Goal: Task Accomplishment & Management: Complete application form

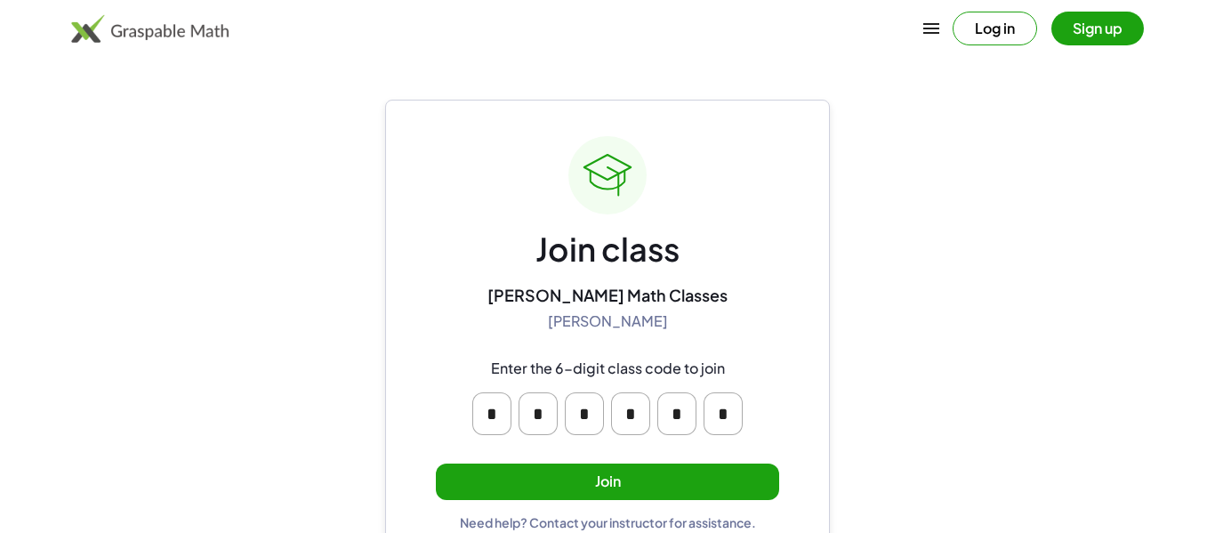
scroll to position [34, 0]
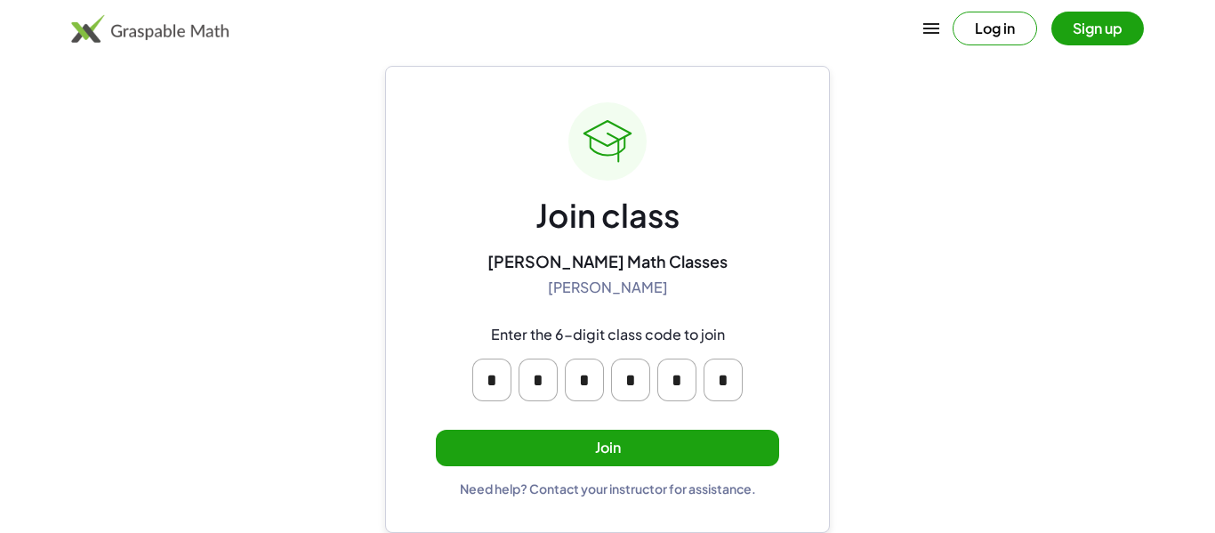
click at [527, 454] on button "Join" at bounding box center [607, 448] width 343 height 36
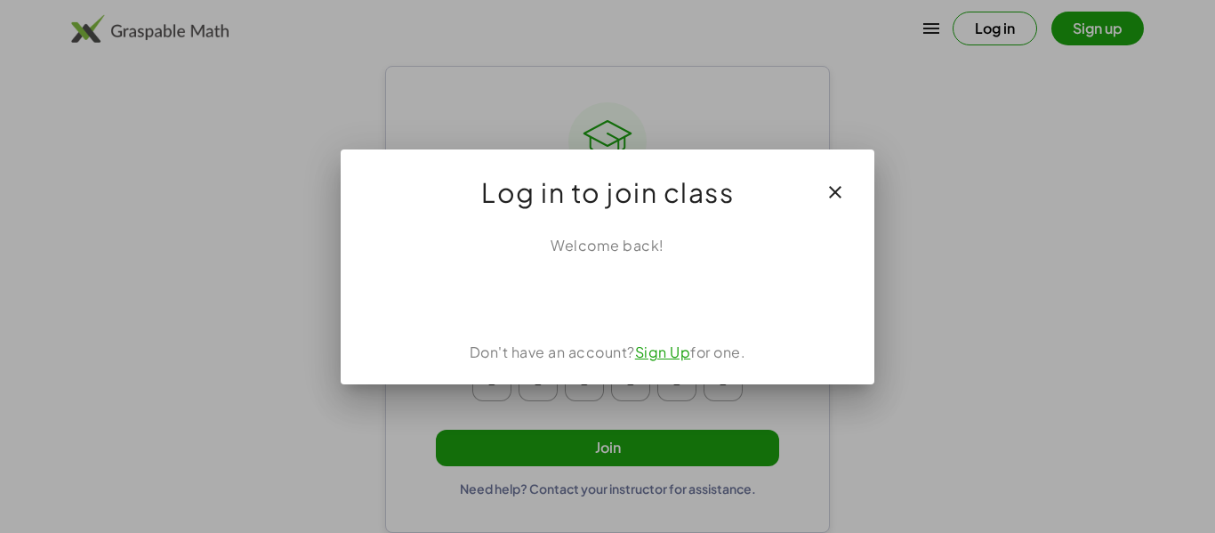
scroll to position [0, 0]
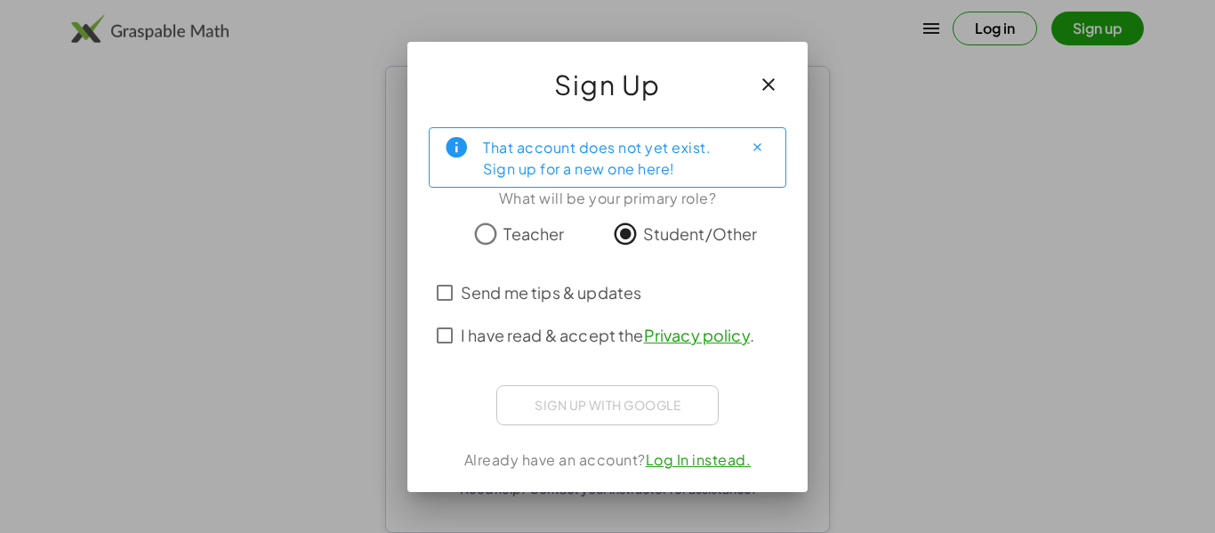
click at [594, 332] on span "I have read & accept the Privacy policy ." at bounding box center [608, 335] width 294 height 24
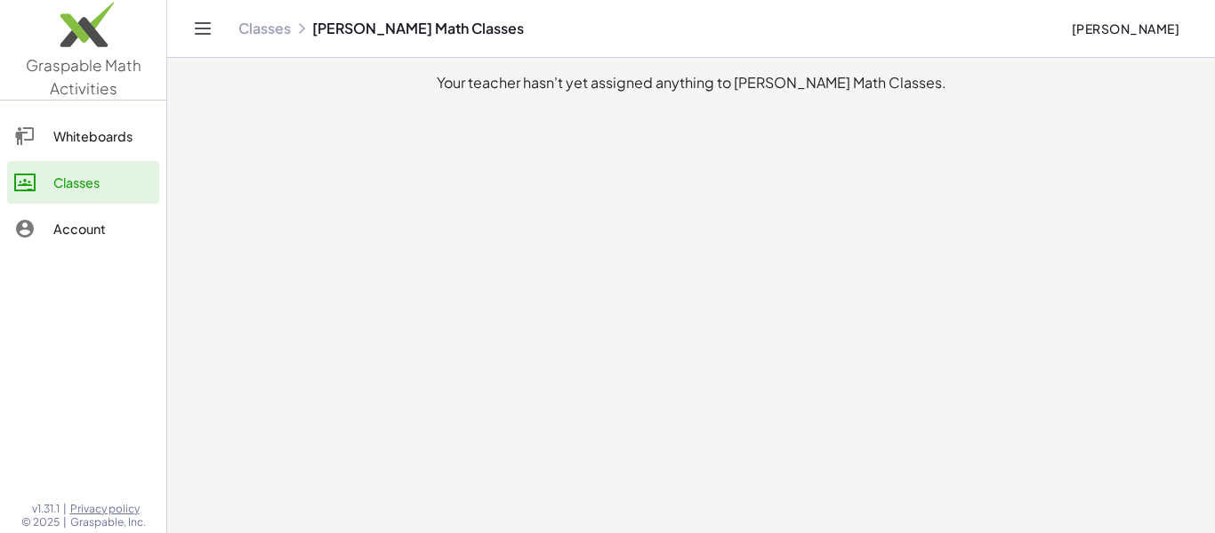
click at [283, 28] on link "Classes" at bounding box center [264, 29] width 52 height 18
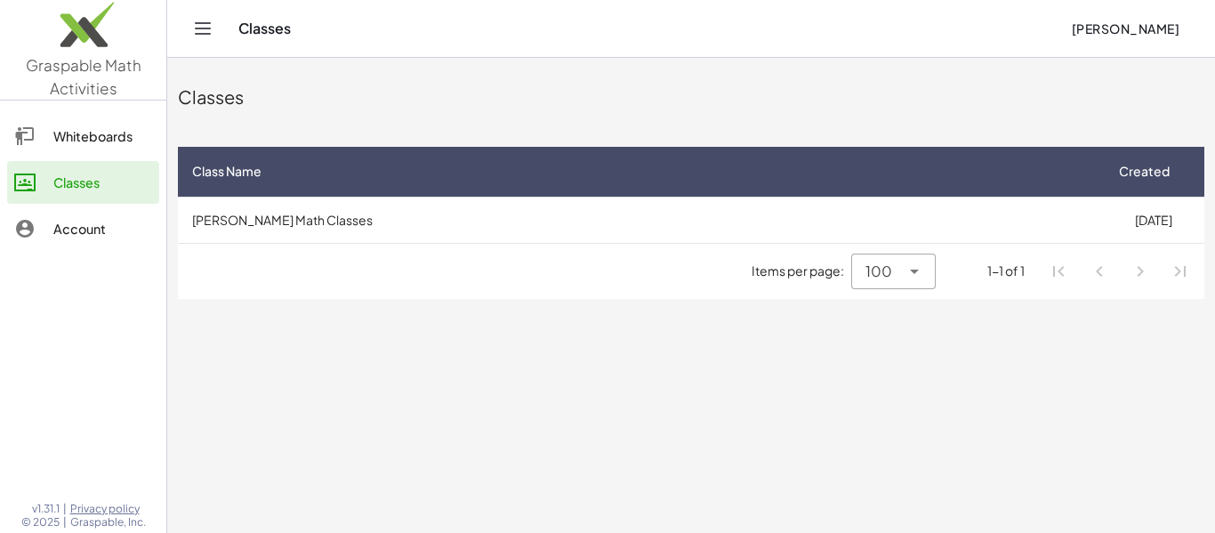
click at [921, 271] on icon at bounding box center [914, 271] width 21 height 21
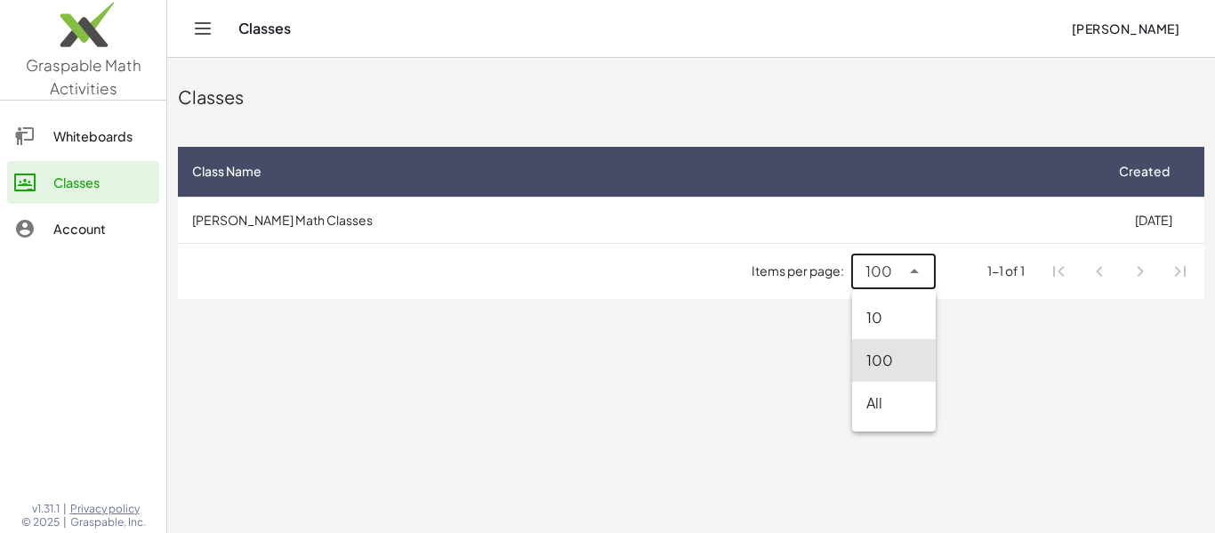
click at [921, 271] on icon at bounding box center [914, 271] width 21 height 21
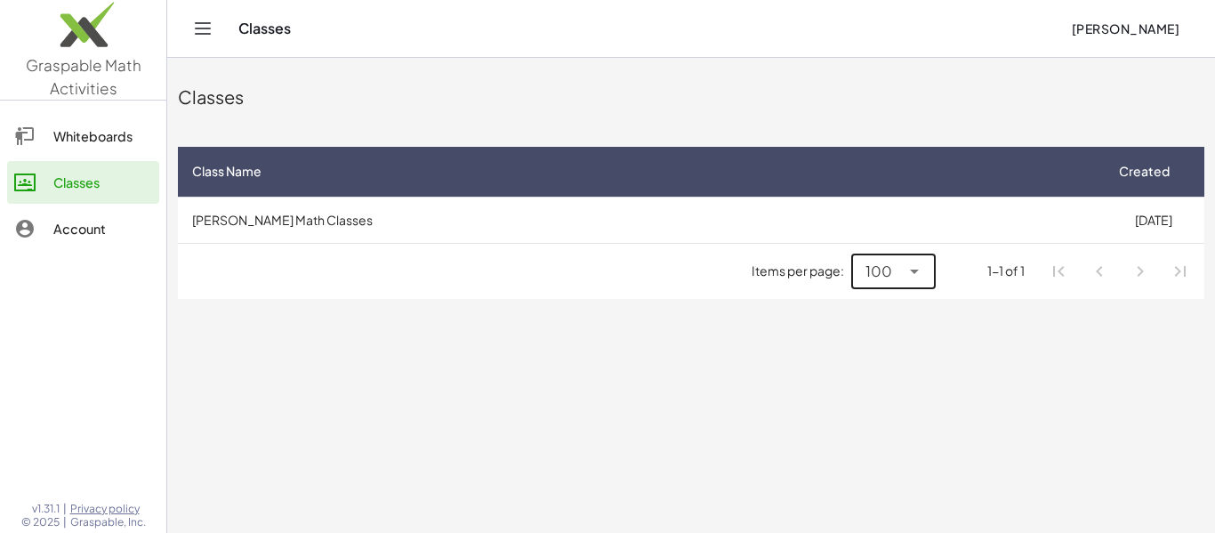
click at [921, 271] on icon at bounding box center [914, 271] width 21 height 21
